Goal: Find specific page/section: Find specific page/section

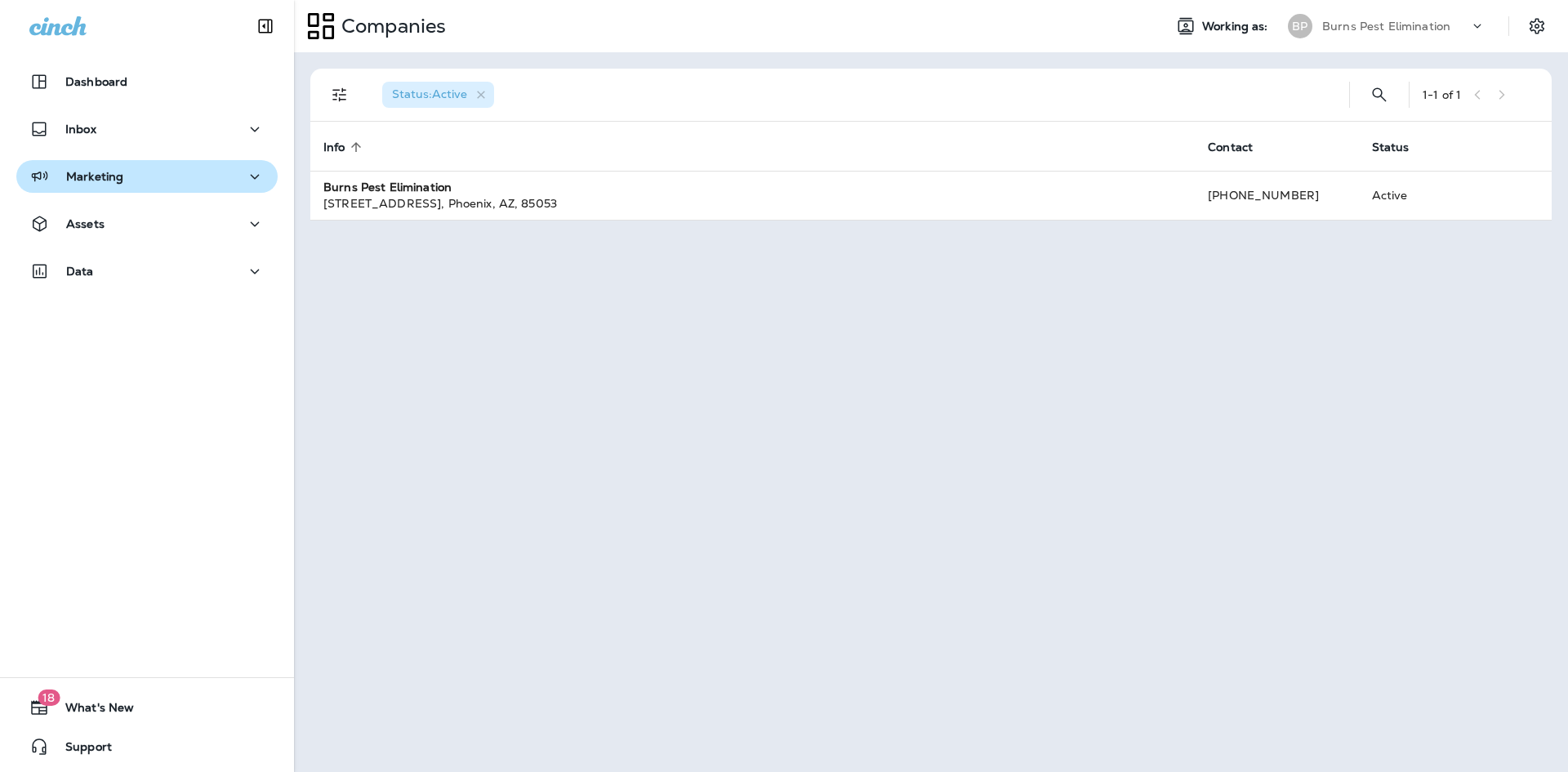
click at [245, 174] on icon "button" at bounding box center [255, 176] width 19 height 20
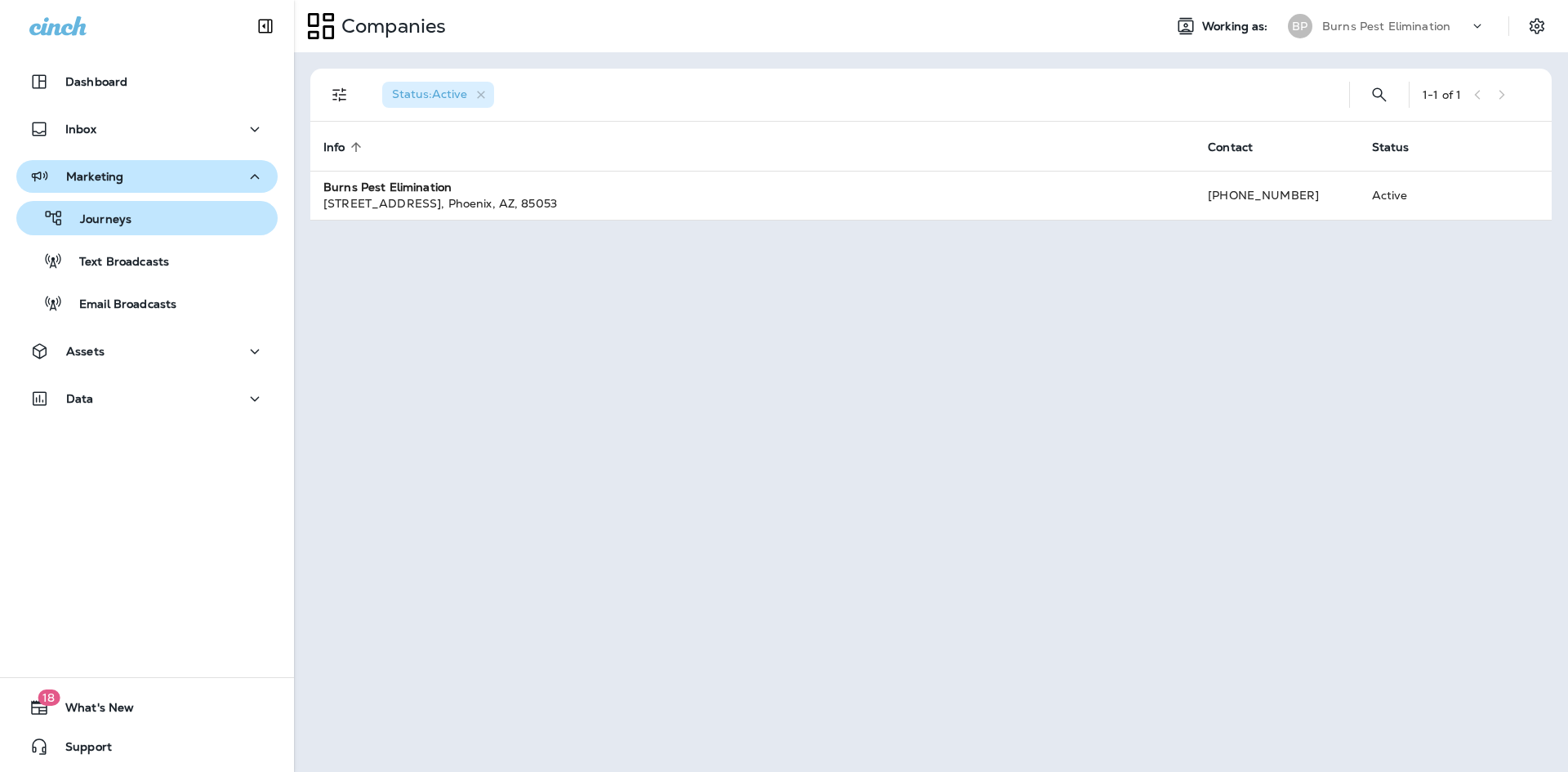
click at [179, 234] on button "Journeys" at bounding box center [147, 219] width 262 height 35
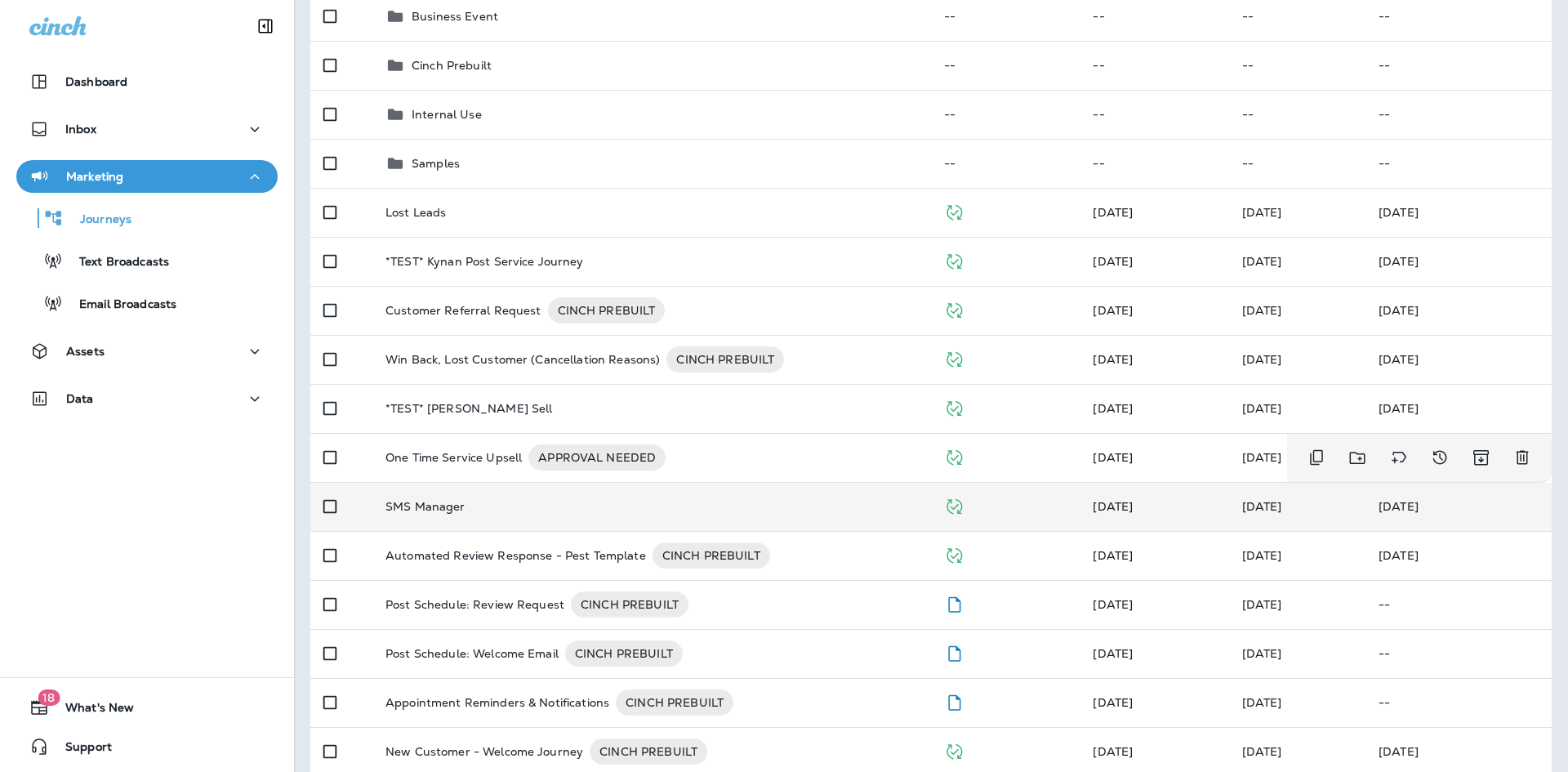
scroll to position [246, 0]
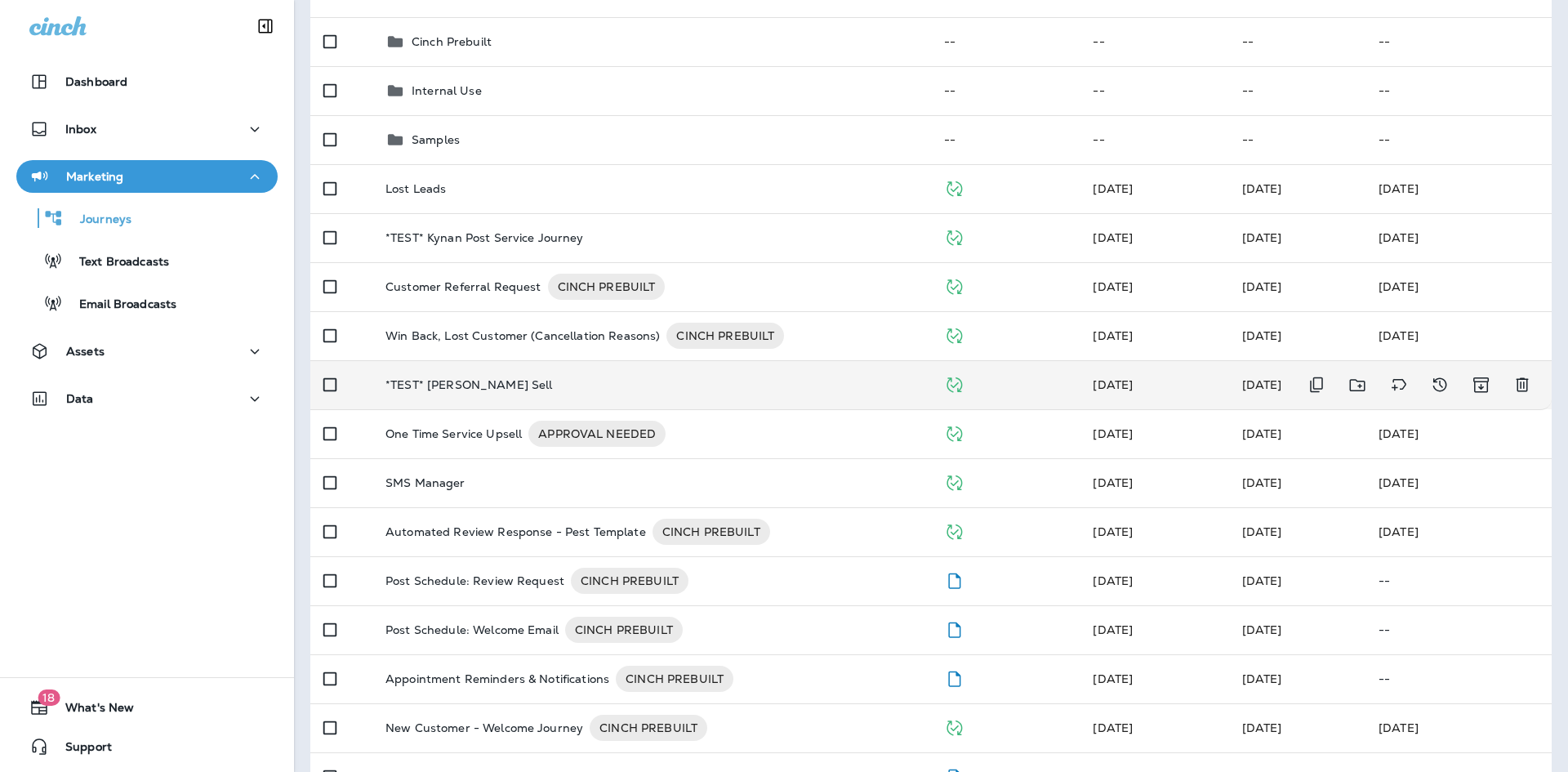
click at [571, 401] on td "*TEST* [PERSON_NAME] Sell" at bounding box center [652, 385] width 559 height 49
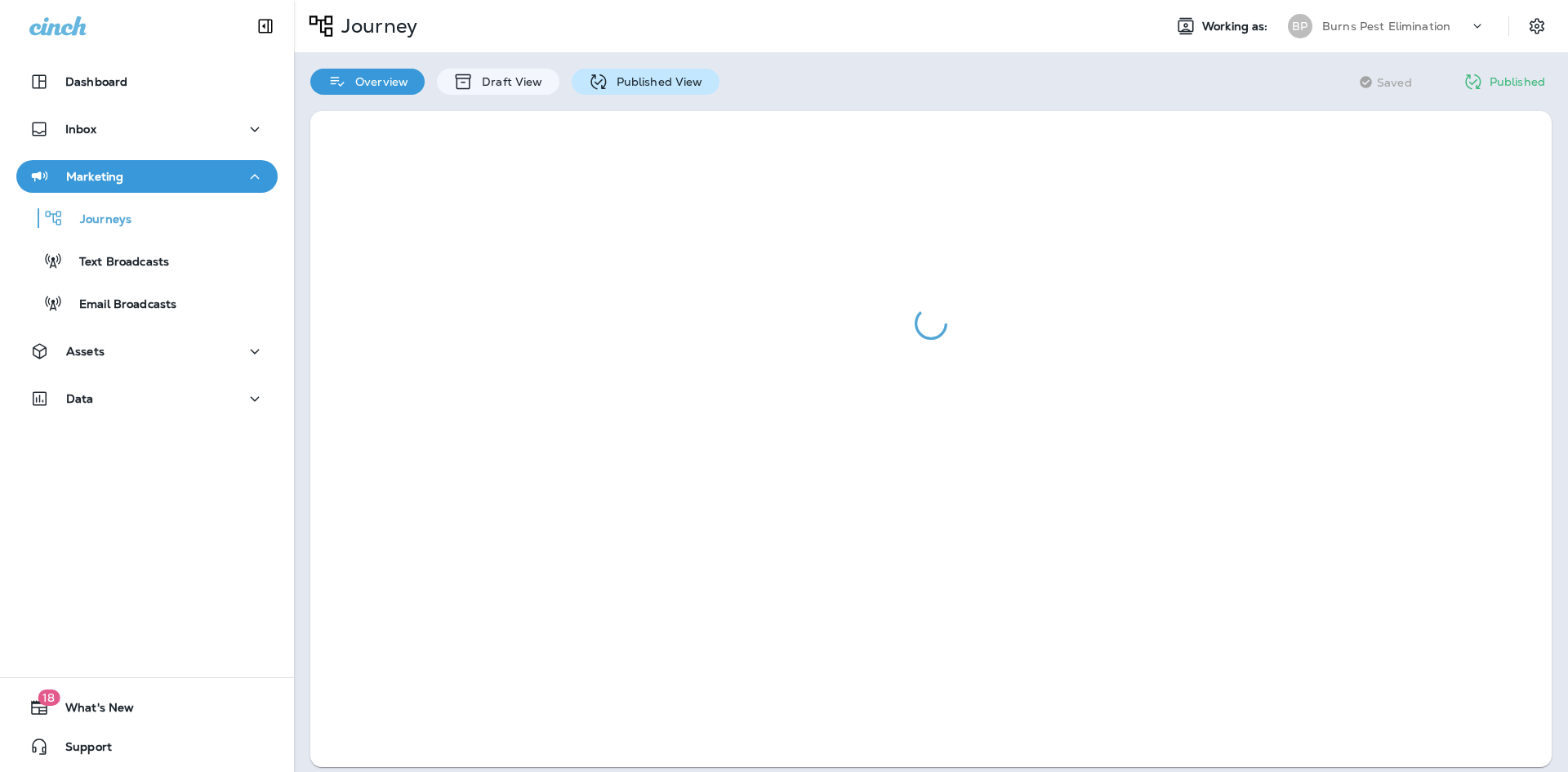
click at [628, 69] on div "Published View" at bounding box center [645, 82] width 148 height 26
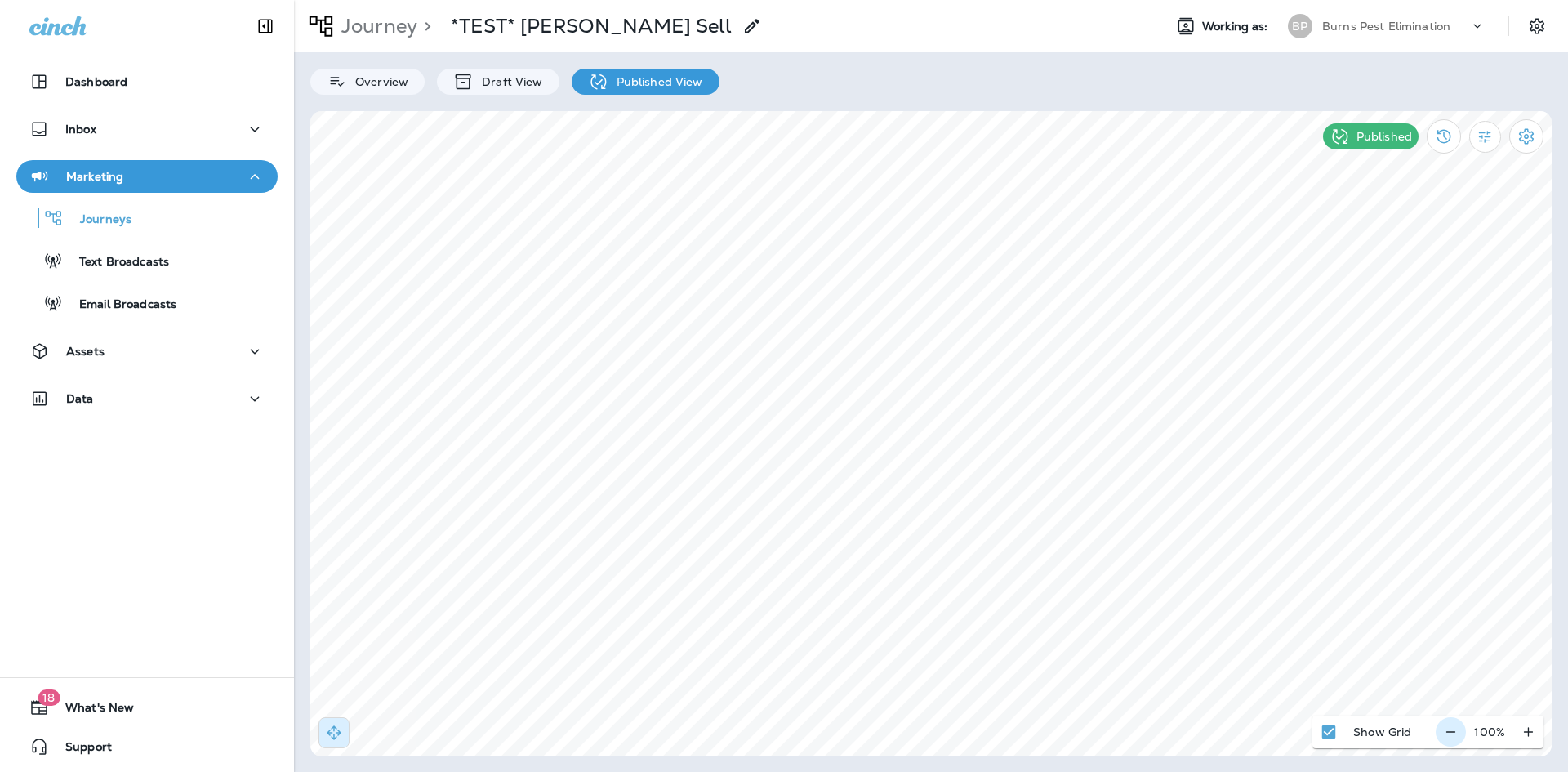
click at [1465, 739] on button "button" at bounding box center [1451, 732] width 31 height 30
click at [85, 207] on div "Journeys" at bounding box center [77, 219] width 108 height 25
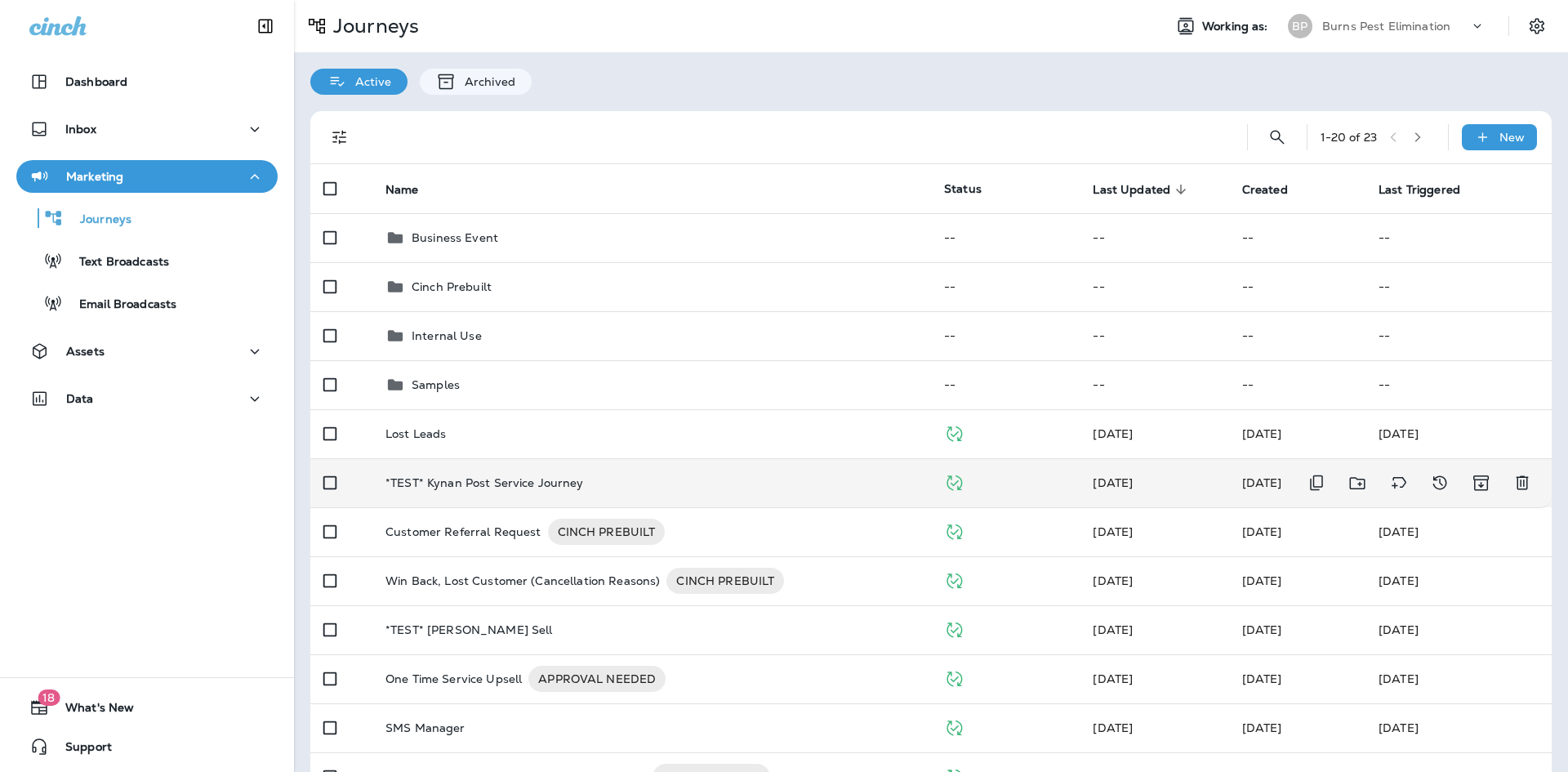
click at [620, 492] on td "*TEST* Kynan Post Service Journey" at bounding box center [652, 482] width 559 height 49
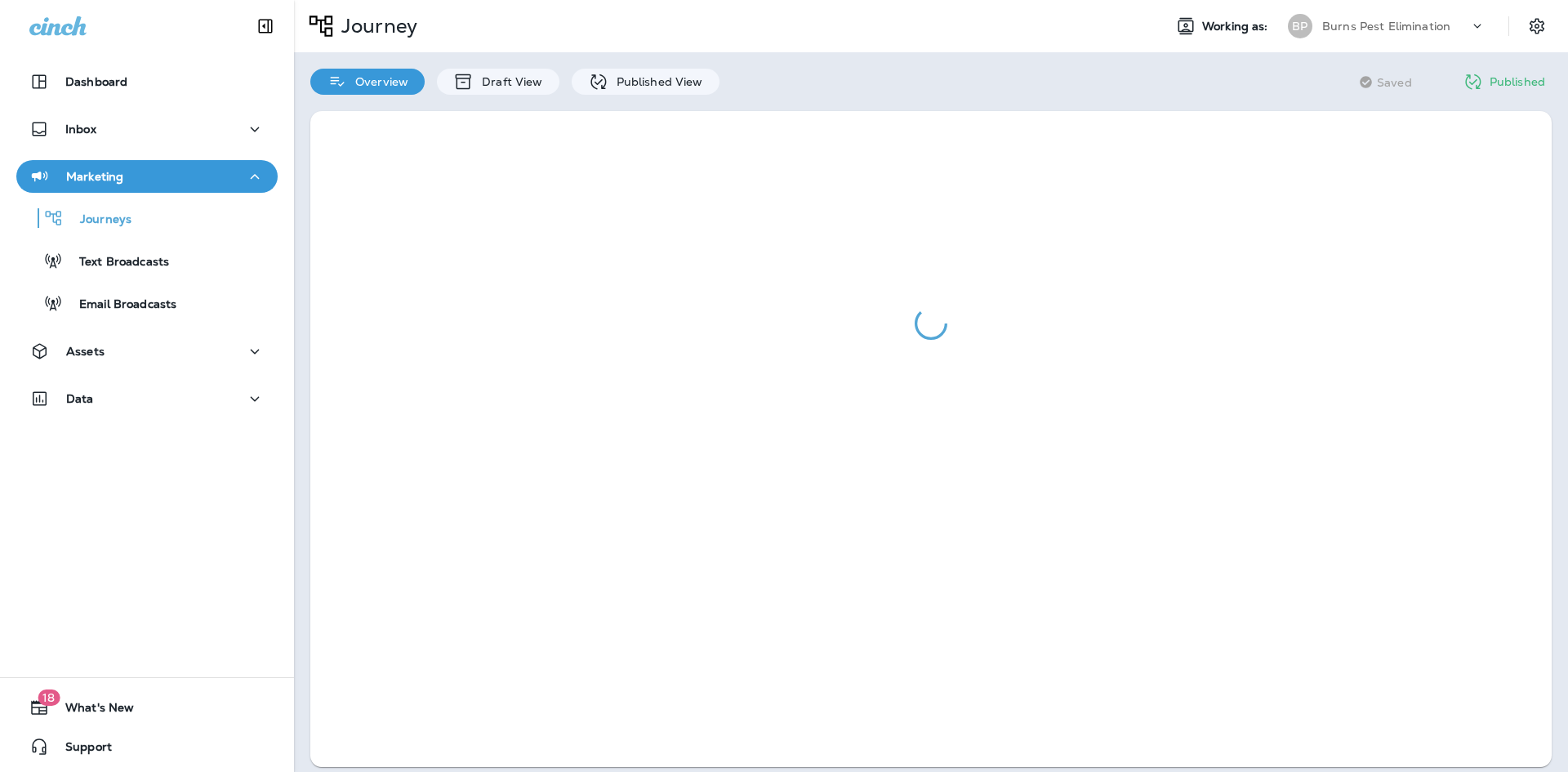
click at [648, 62] on div "Overview Draft View Published View" at bounding box center [515, 74] width 442 height 42
click at [649, 78] on p "Published View" at bounding box center [656, 82] width 95 height 13
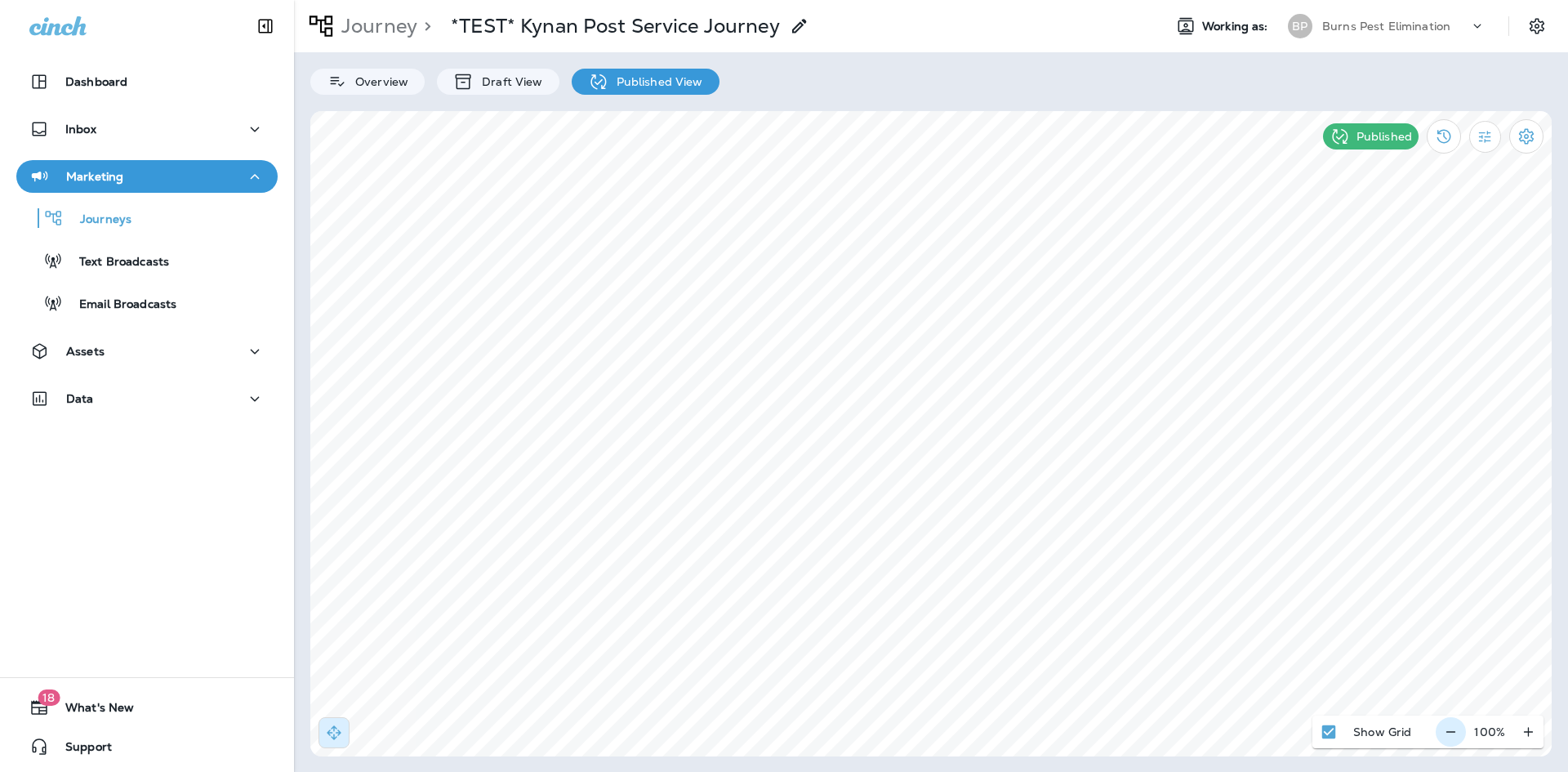
click at [1447, 726] on icon "button" at bounding box center [1451, 732] width 17 height 16
click at [84, 229] on div "Journeys" at bounding box center [77, 219] width 108 height 25
